Goal: Information Seeking & Learning: Learn about a topic

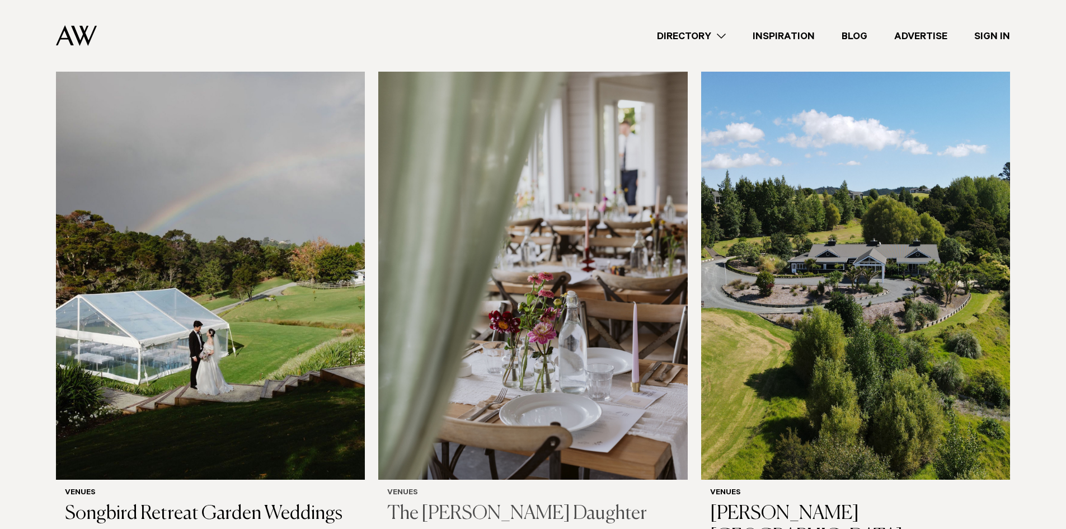
scroll to position [168, 0]
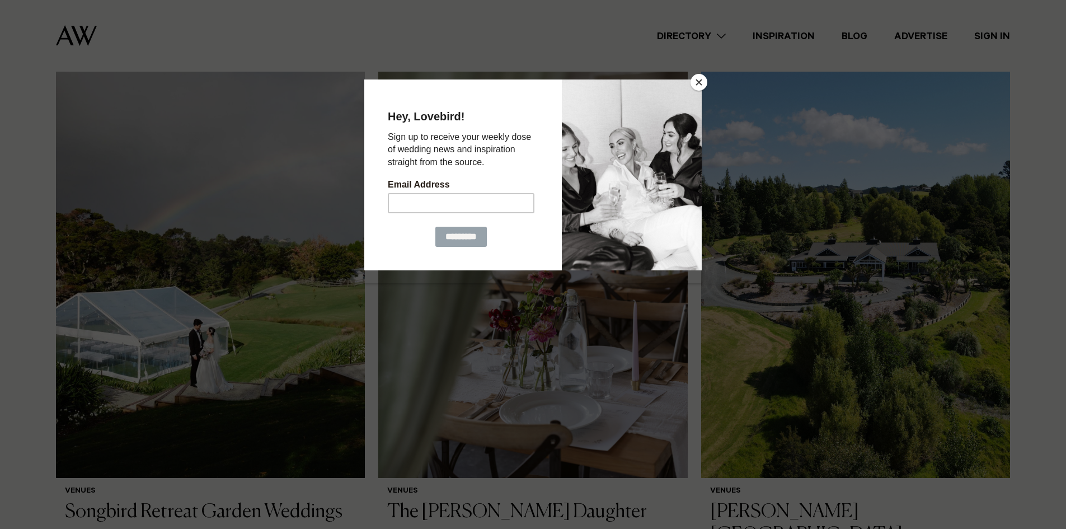
click at [698, 80] on button "Close" at bounding box center [698, 82] width 17 height 17
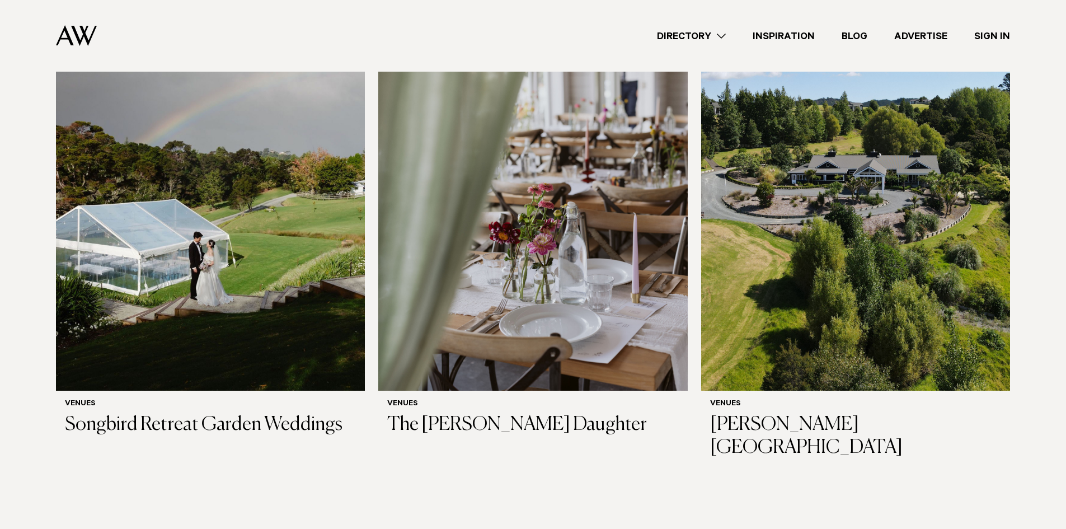
scroll to position [224, 0]
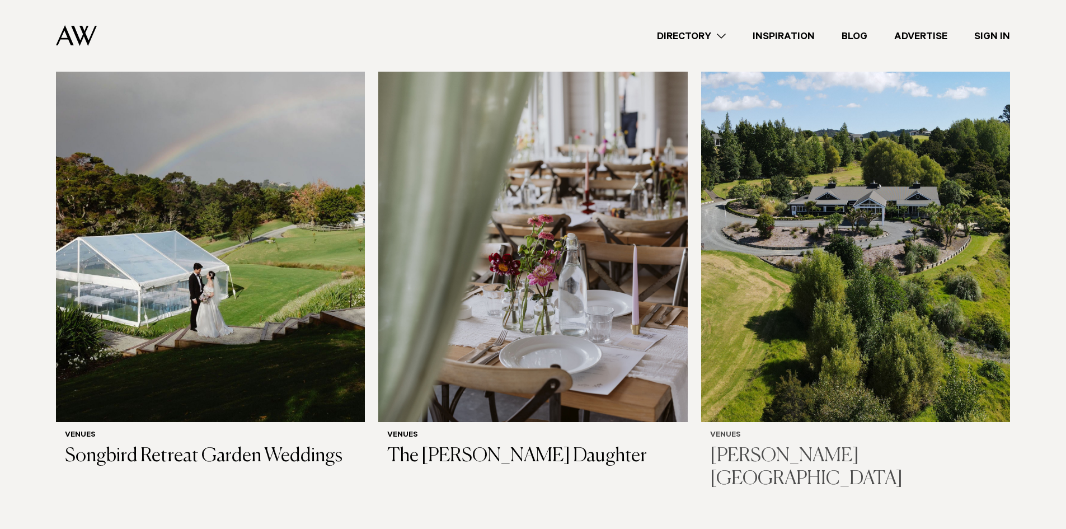
click at [892, 236] on img at bounding box center [855, 214] width 309 height 415
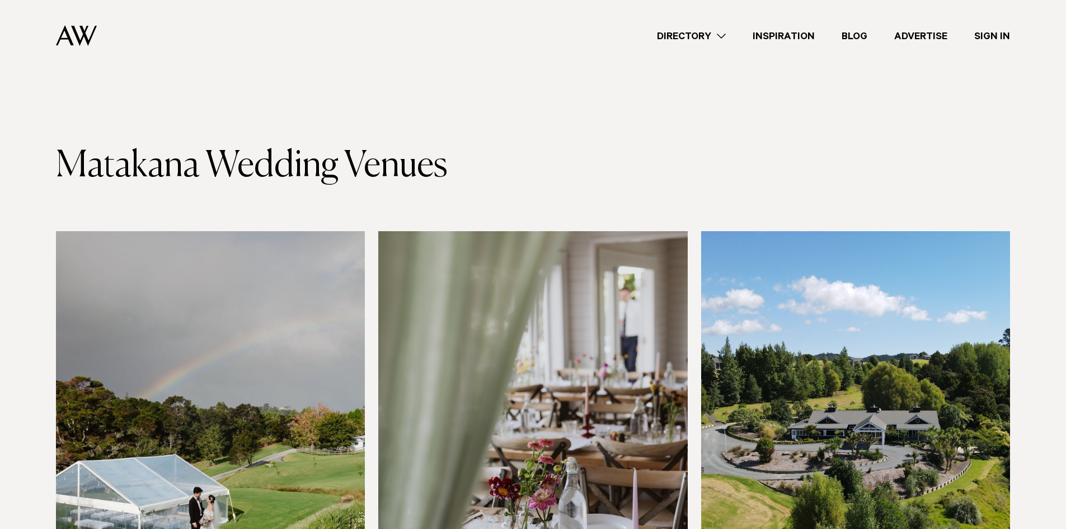
scroll to position [224, 0]
